Goal: Task Accomplishment & Management: Use online tool/utility

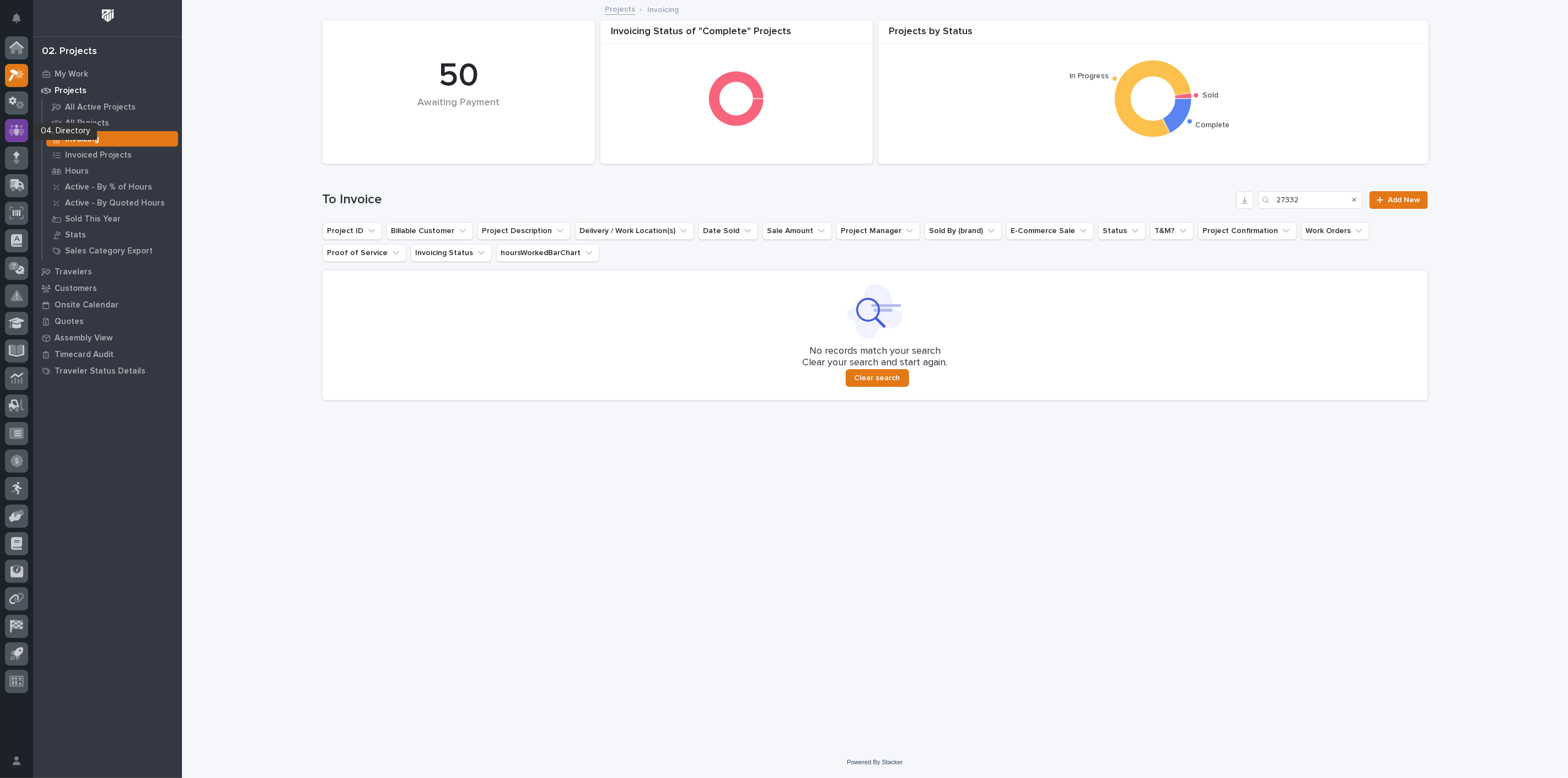
click at [16, 130] on icon at bounding box center [17, 130] width 7 height 11
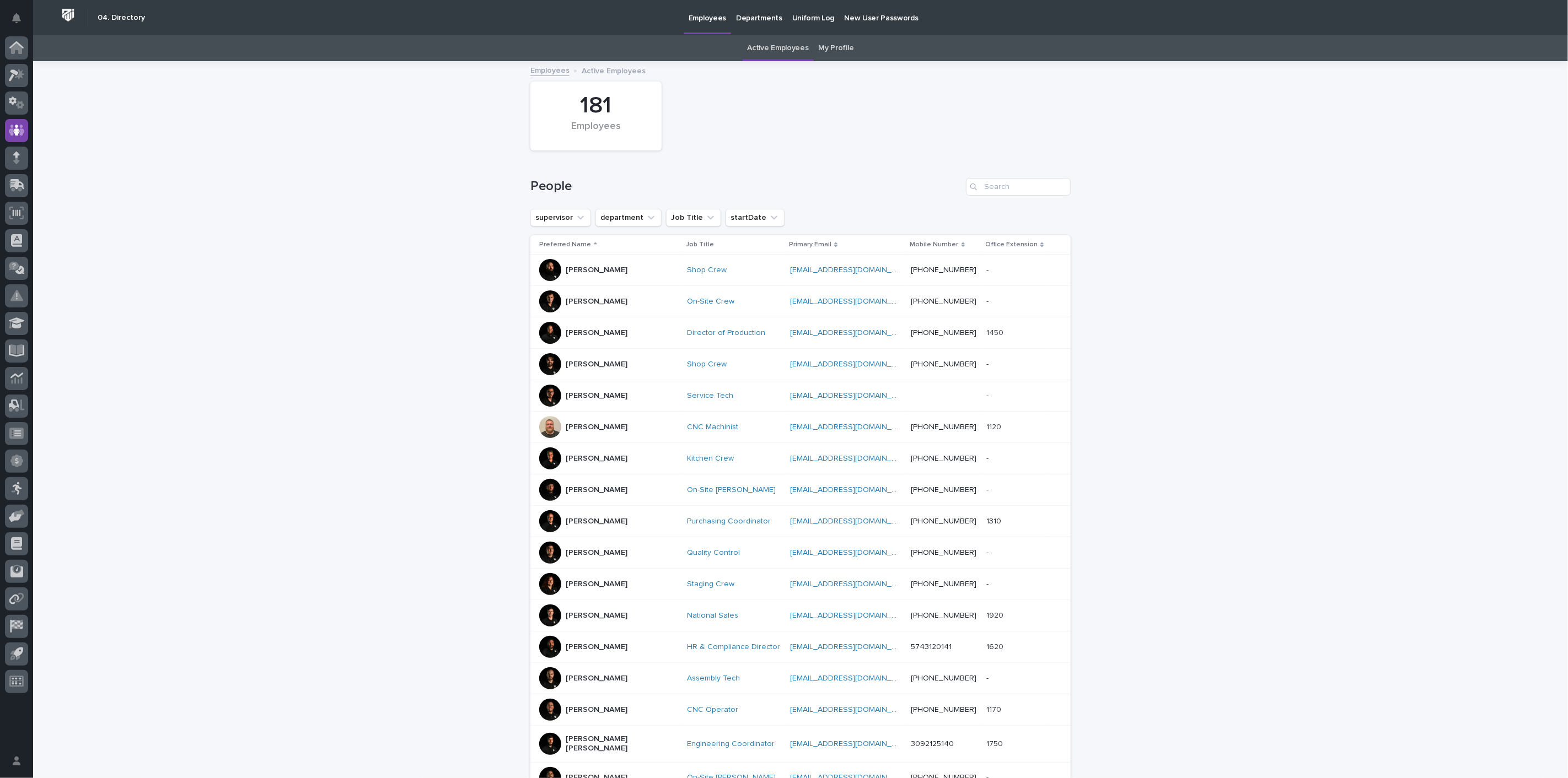
click at [830, 50] on link "My Profile" at bounding box center [836, 48] width 35 height 26
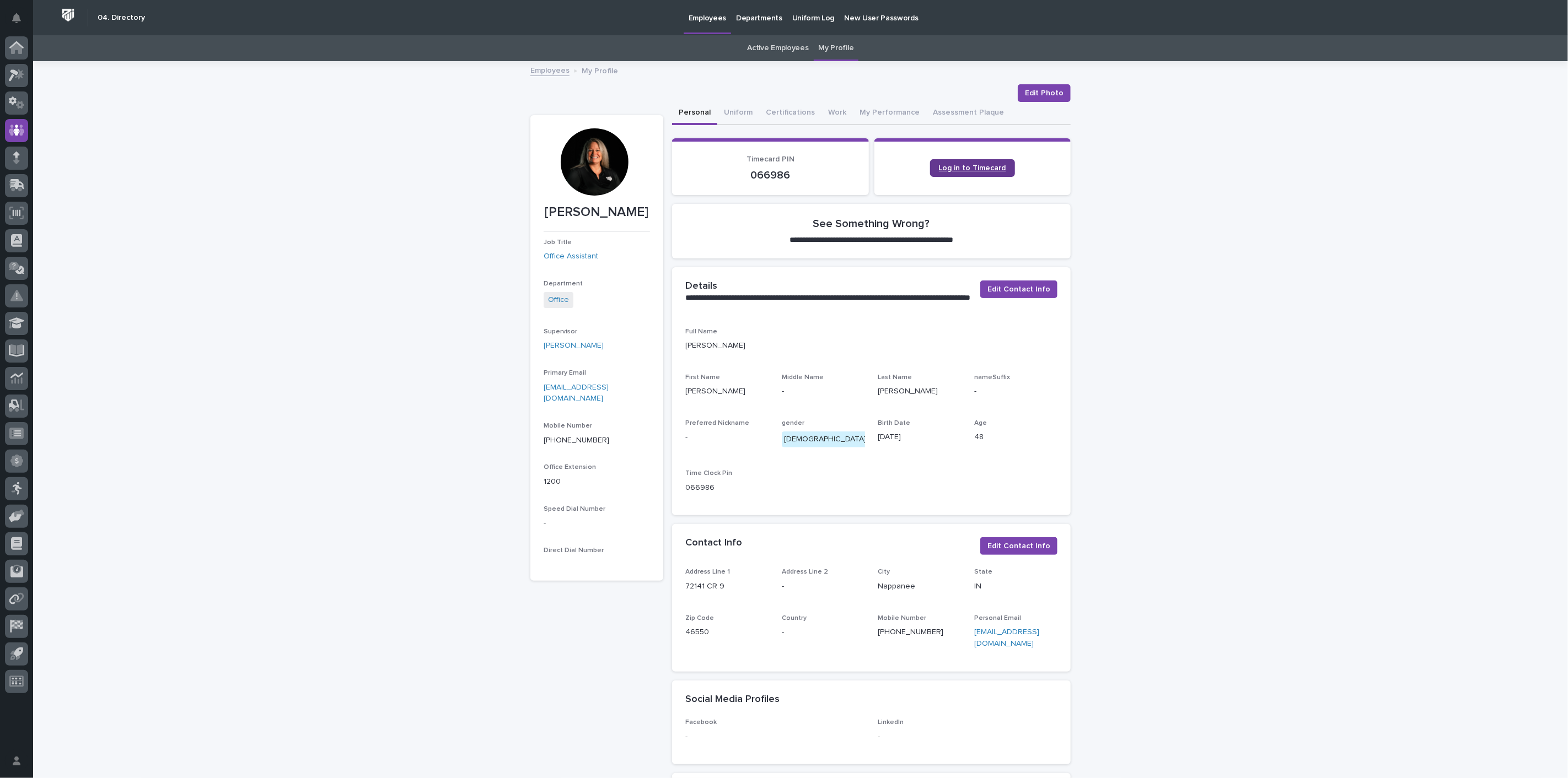
click at [952, 170] on span "Log in to Timecard" at bounding box center [972, 168] width 67 height 8
click at [16, 42] on icon at bounding box center [16, 45] width 14 height 7
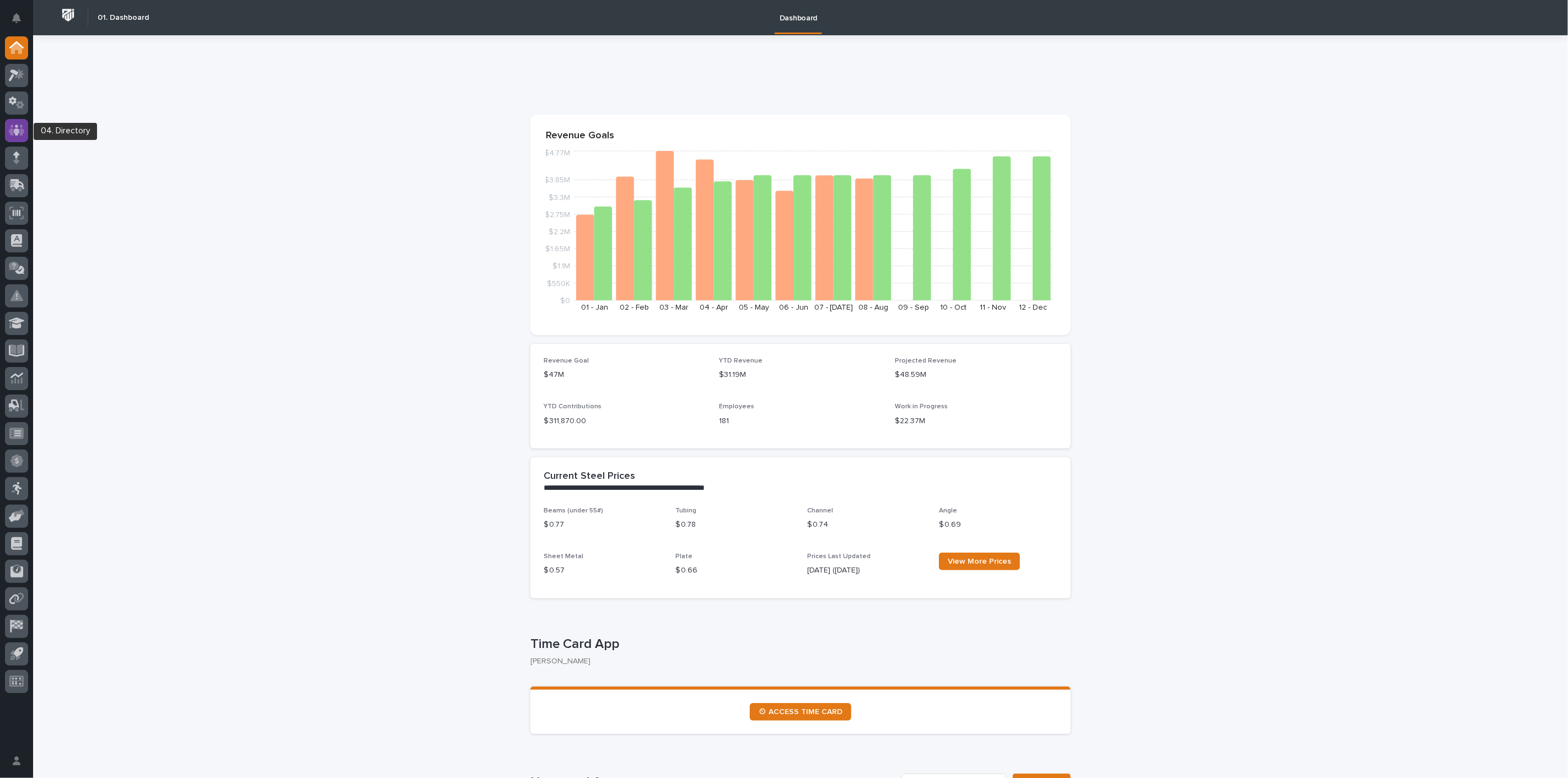
click at [26, 134] on div at bounding box center [17, 131] width 23 height 23
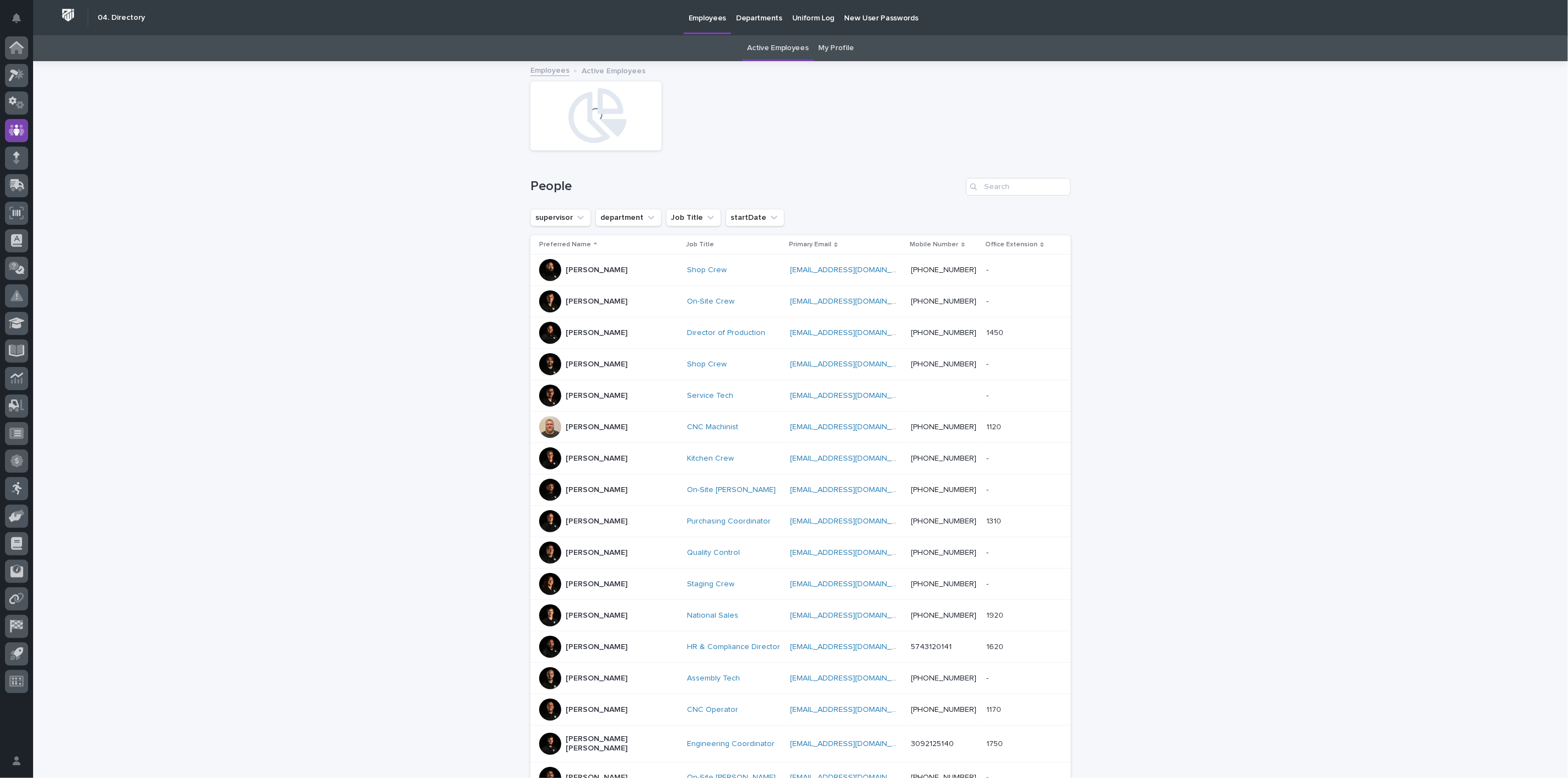
click at [834, 43] on link "My Profile" at bounding box center [836, 48] width 35 height 26
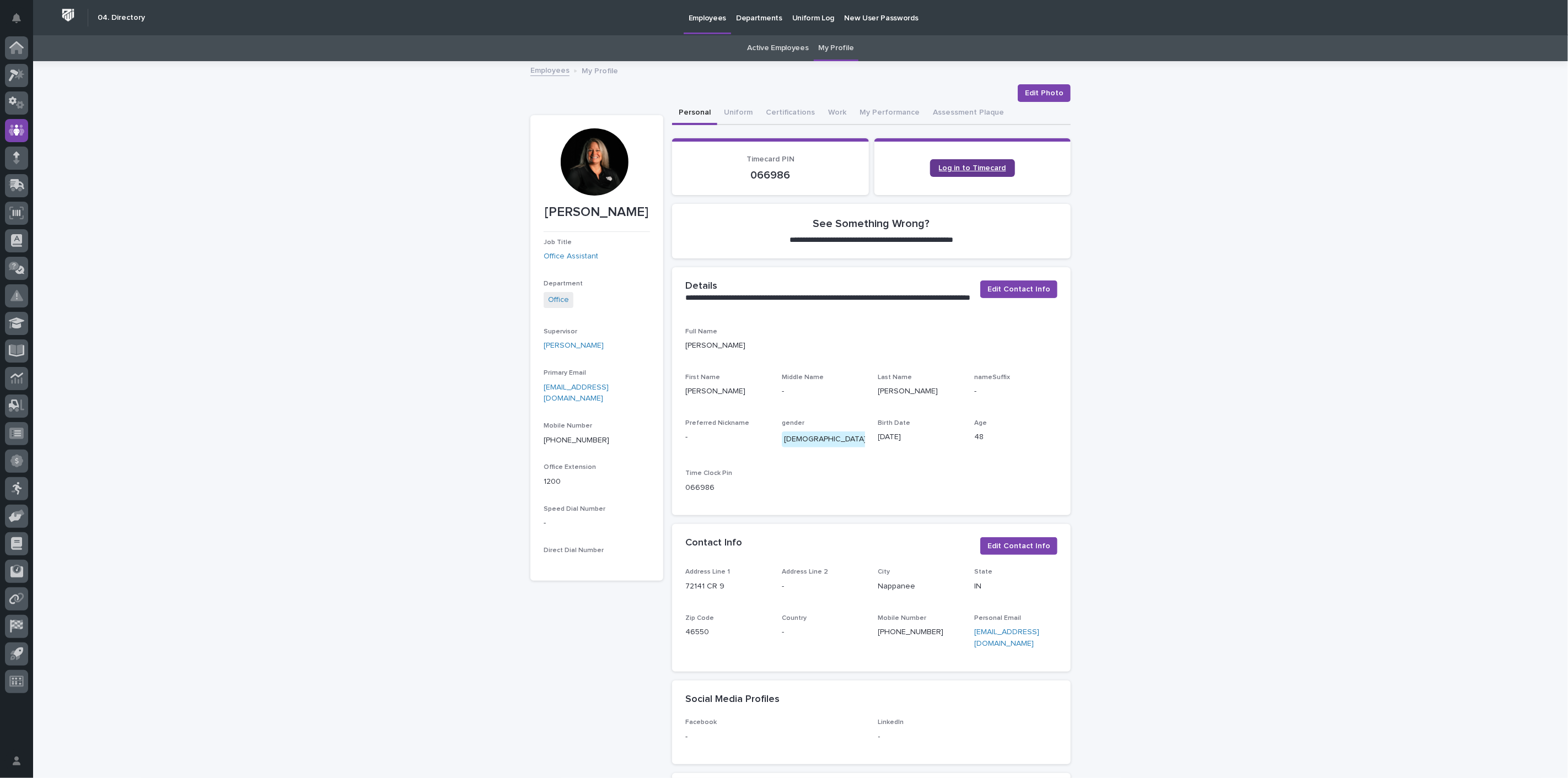
click at [970, 167] on span "Log in to Timecard" at bounding box center [972, 168] width 67 height 8
